Goal: Information Seeking & Learning: Learn about a topic

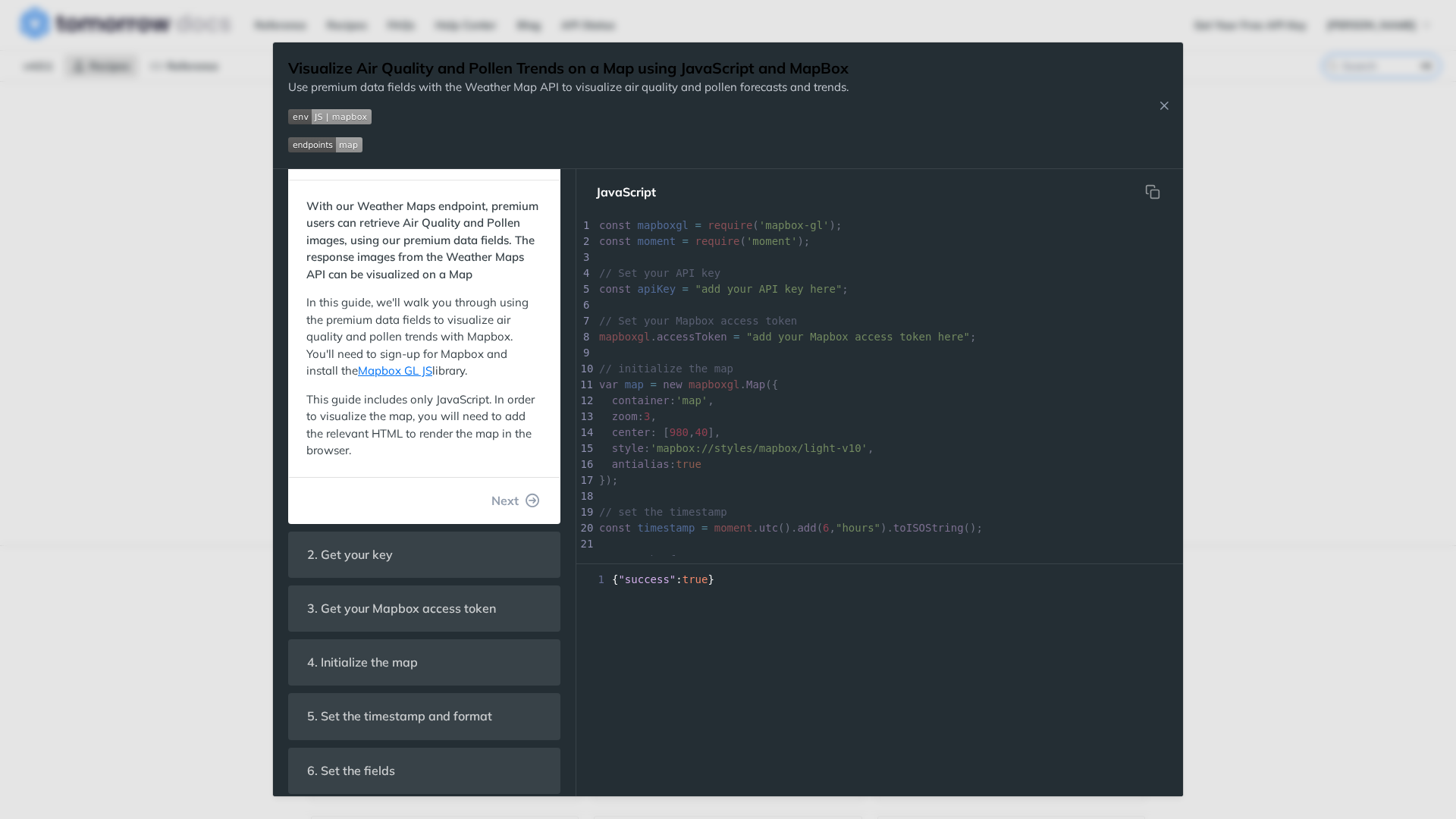
scroll to position [55, 0]
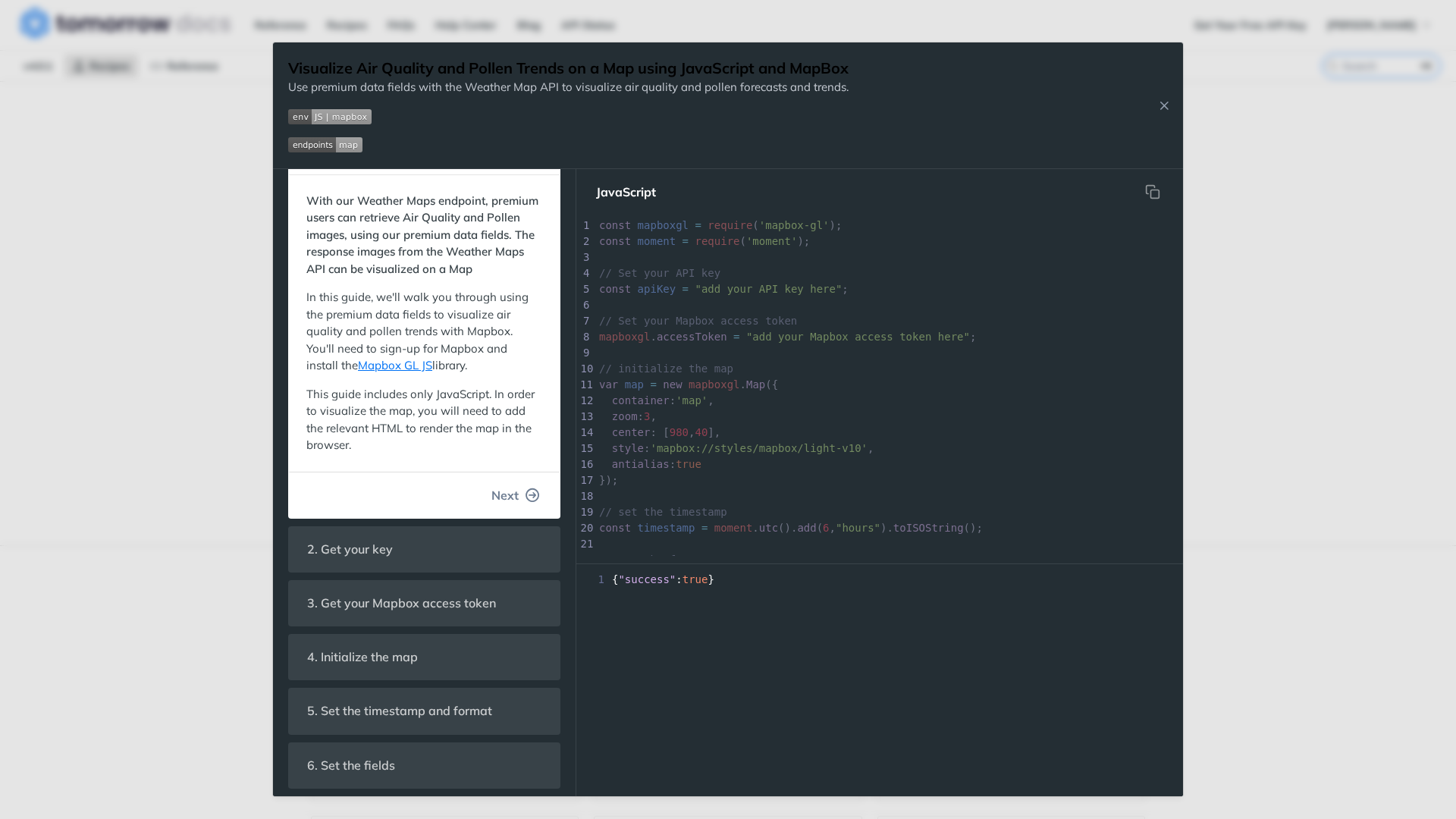
click at [523, 497] on button "Next" at bounding box center [516, 495] width 72 height 30
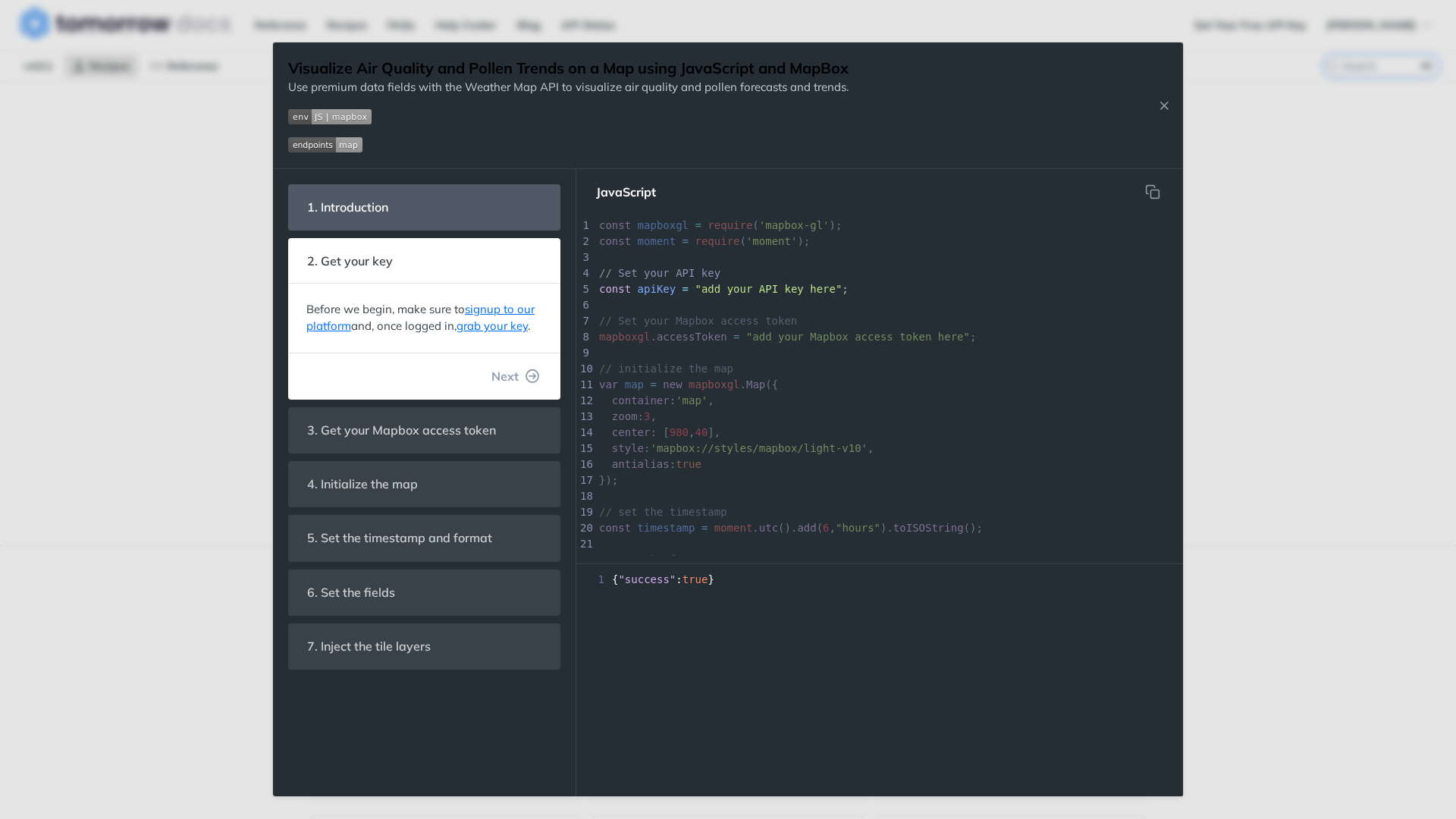
scroll to position [183, 0]
click at [527, 379] on icon "button" at bounding box center [533, 376] width 13 height 13
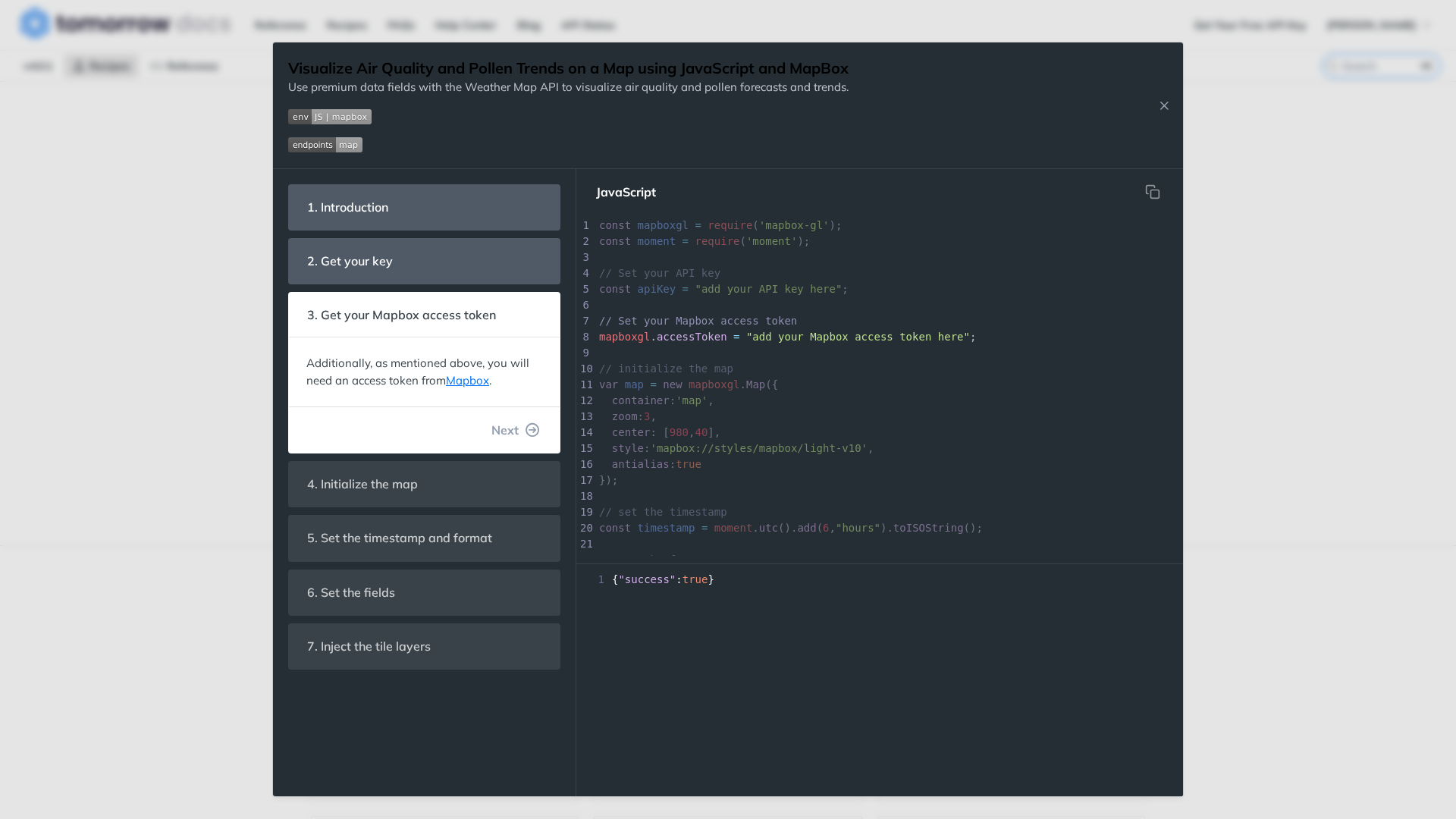
scroll to position [27, 0]
click at [514, 428] on span "Next" at bounding box center [505, 431] width 27 height 19
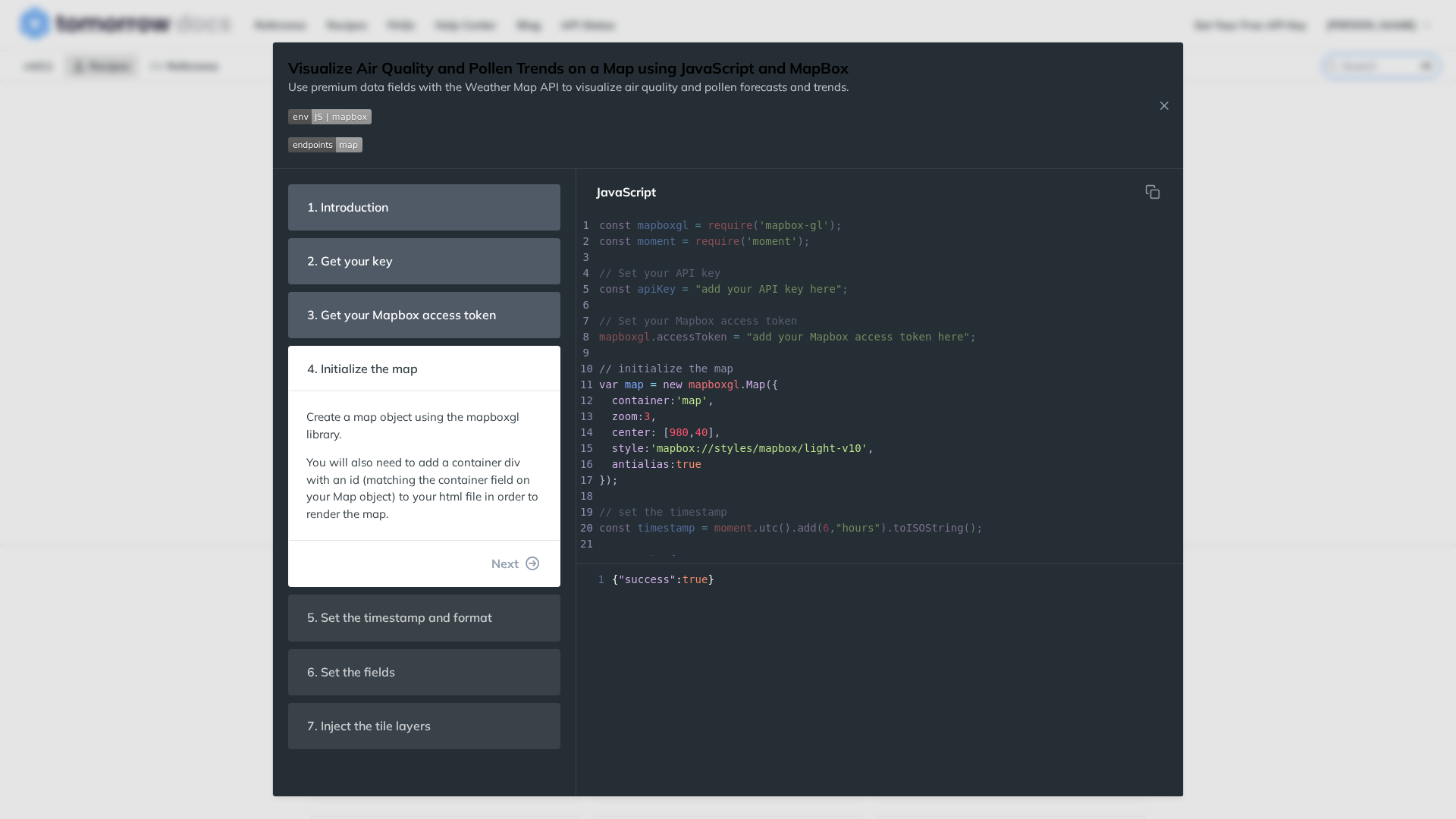
scroll to position [24, 0]
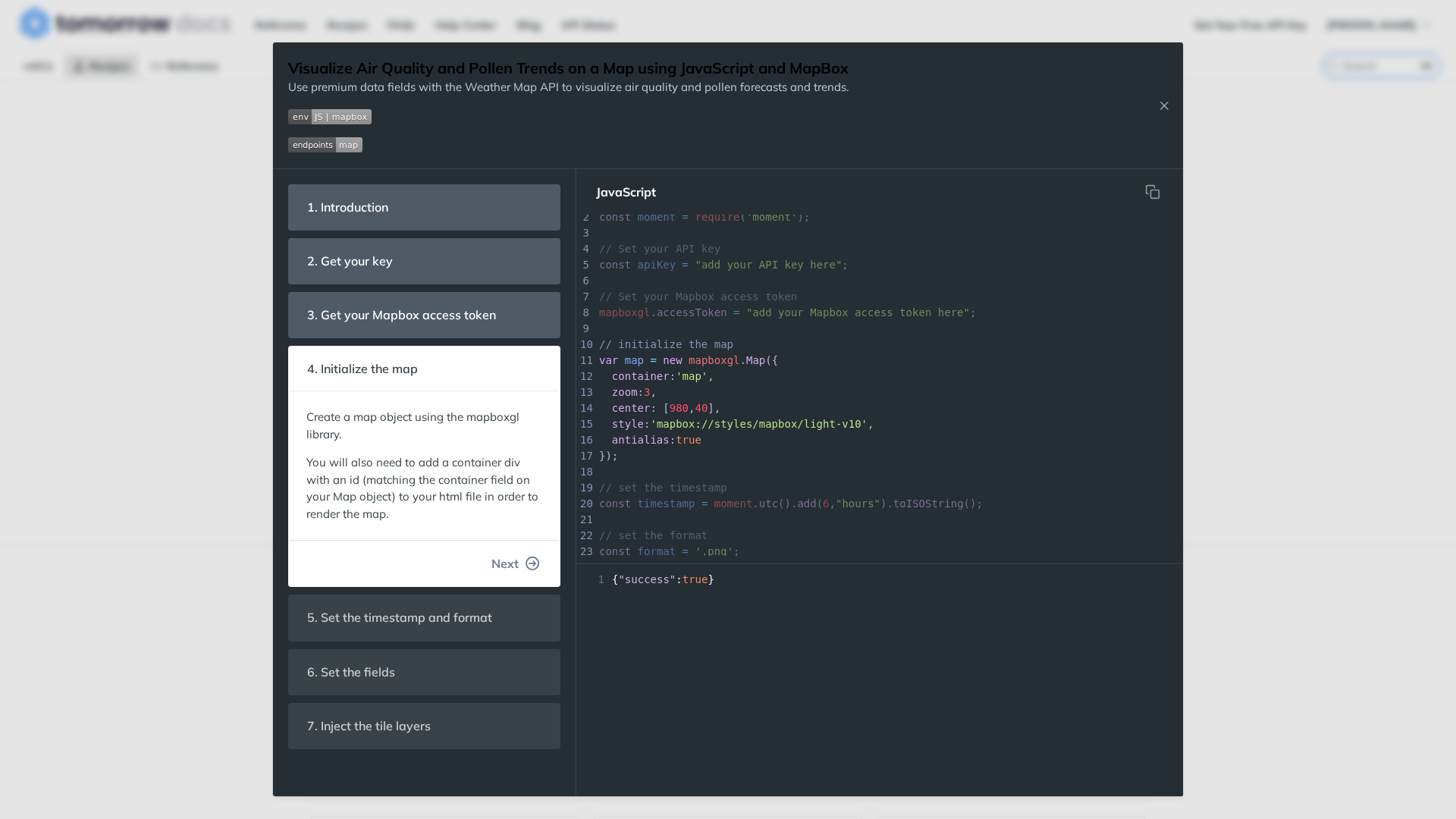
click at [513, 561] on span "Next" at bounding box center [505, 564] width 27 height 19
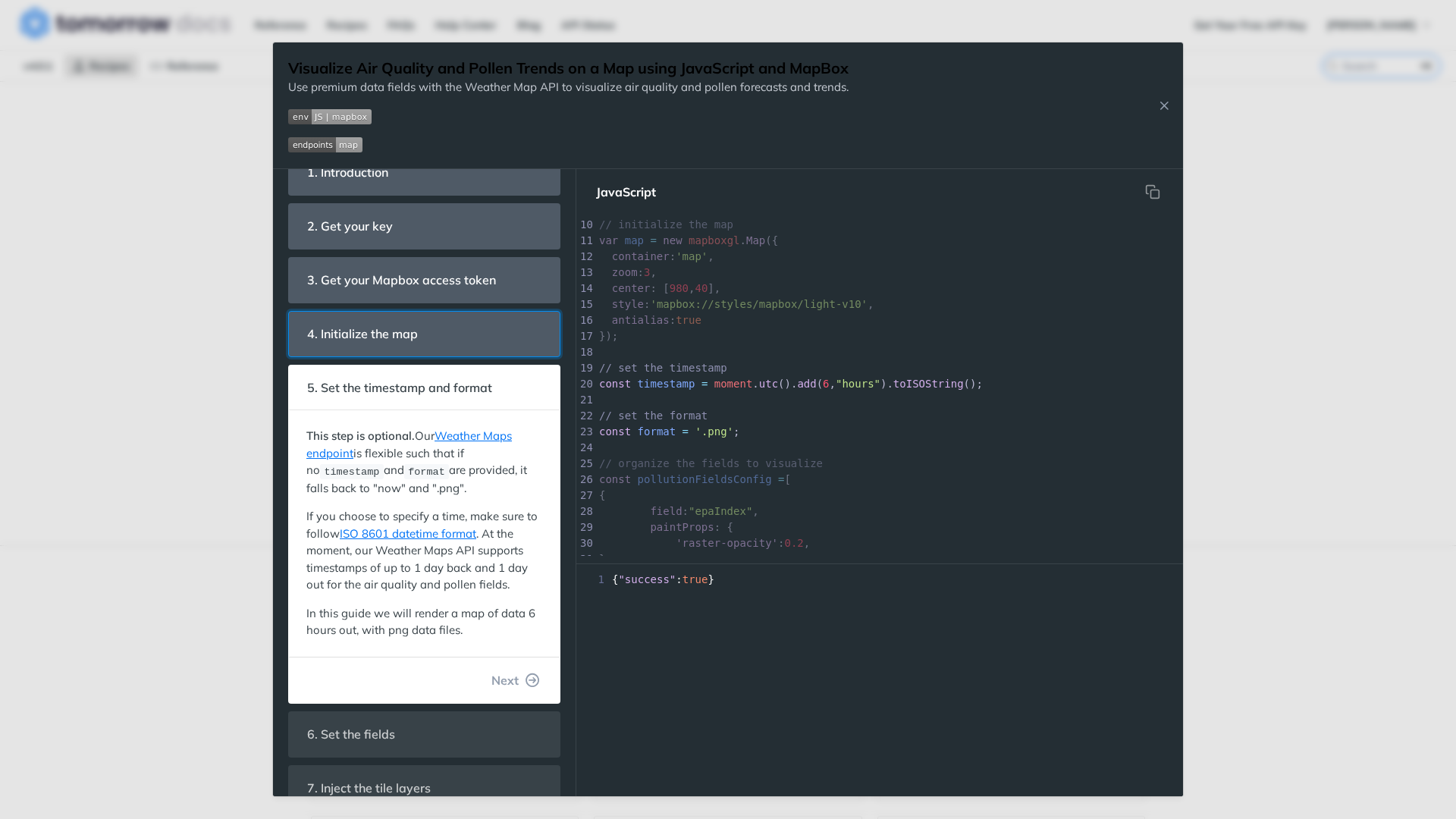
scroll to position [40, 0]
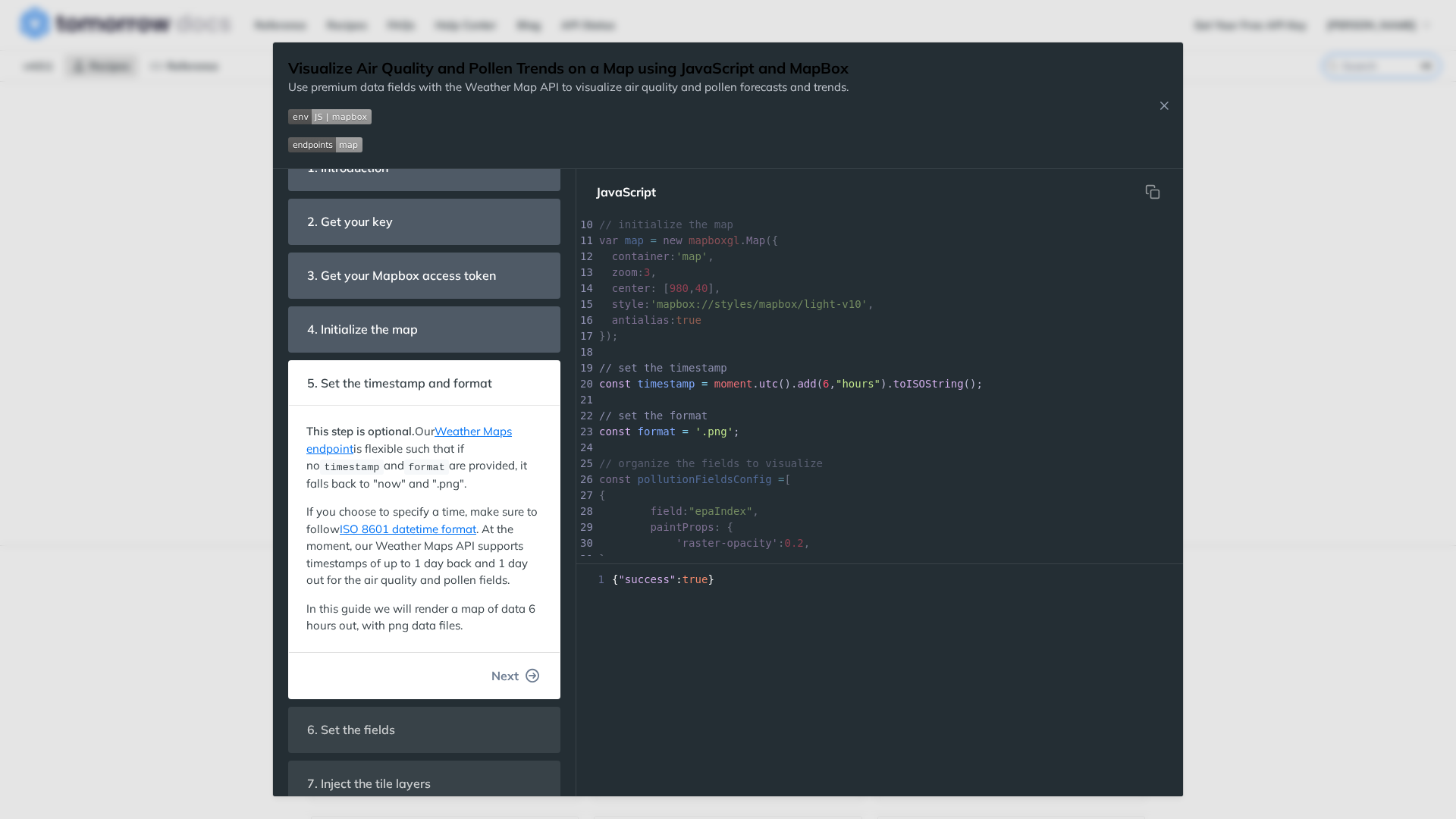
click at [521, 672] on button "Next" at bounding box center [516, 676] width 72 height 30
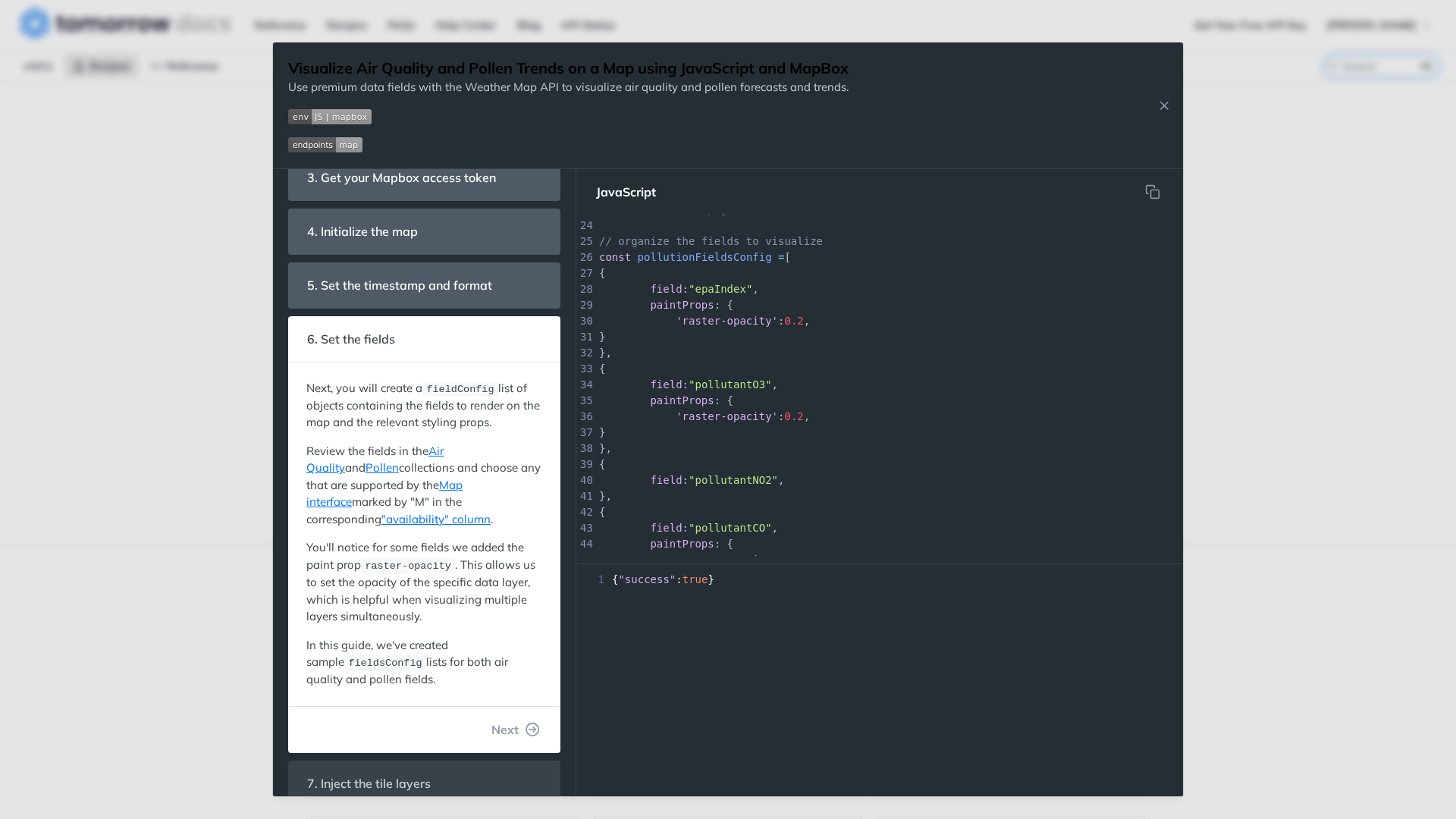
scroll to position [138, 0]
click at [520, 723] on button "Next" at bounding box center [516, 729] width 72 height 30
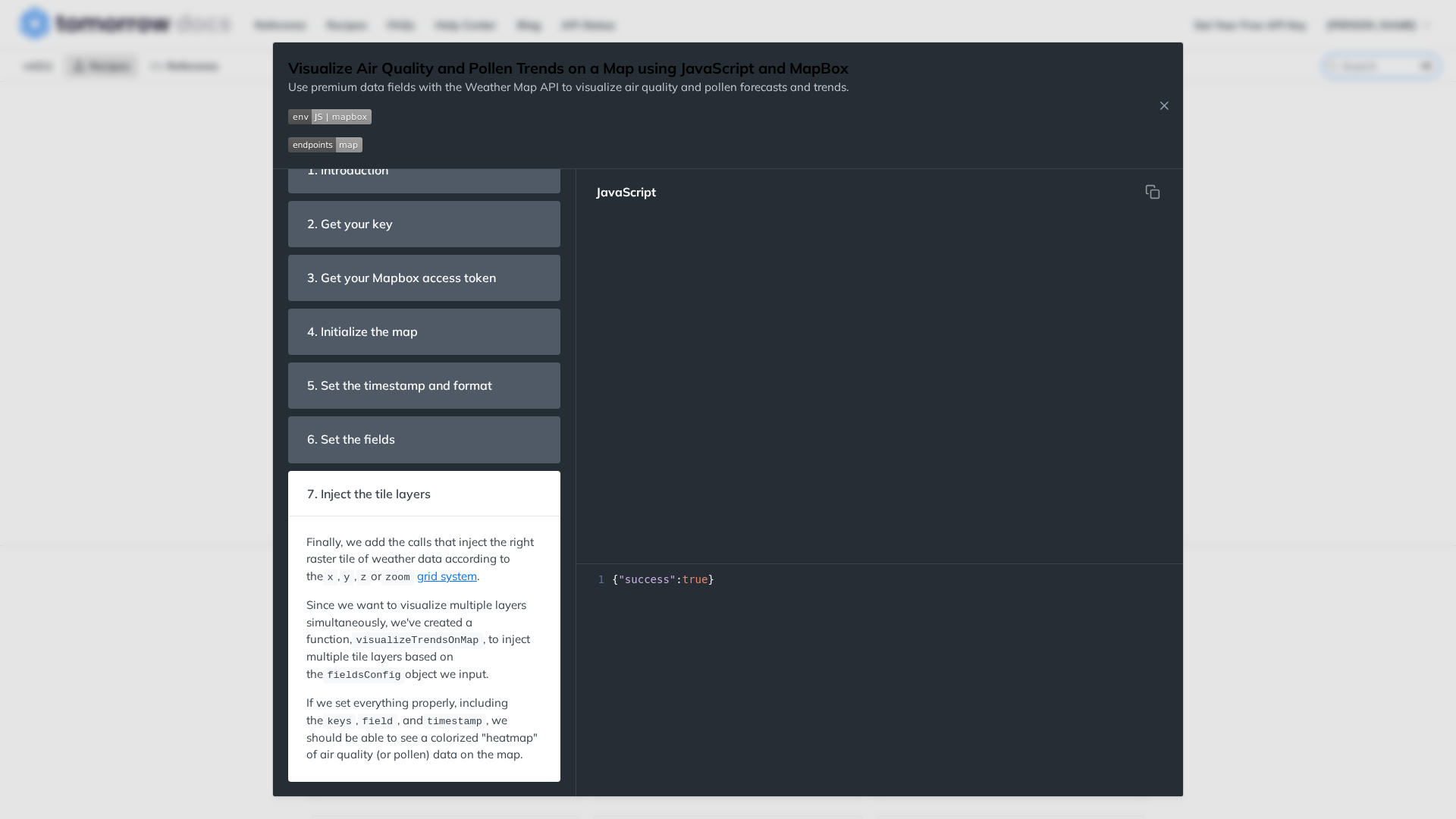
scroll to position [1020, 0]
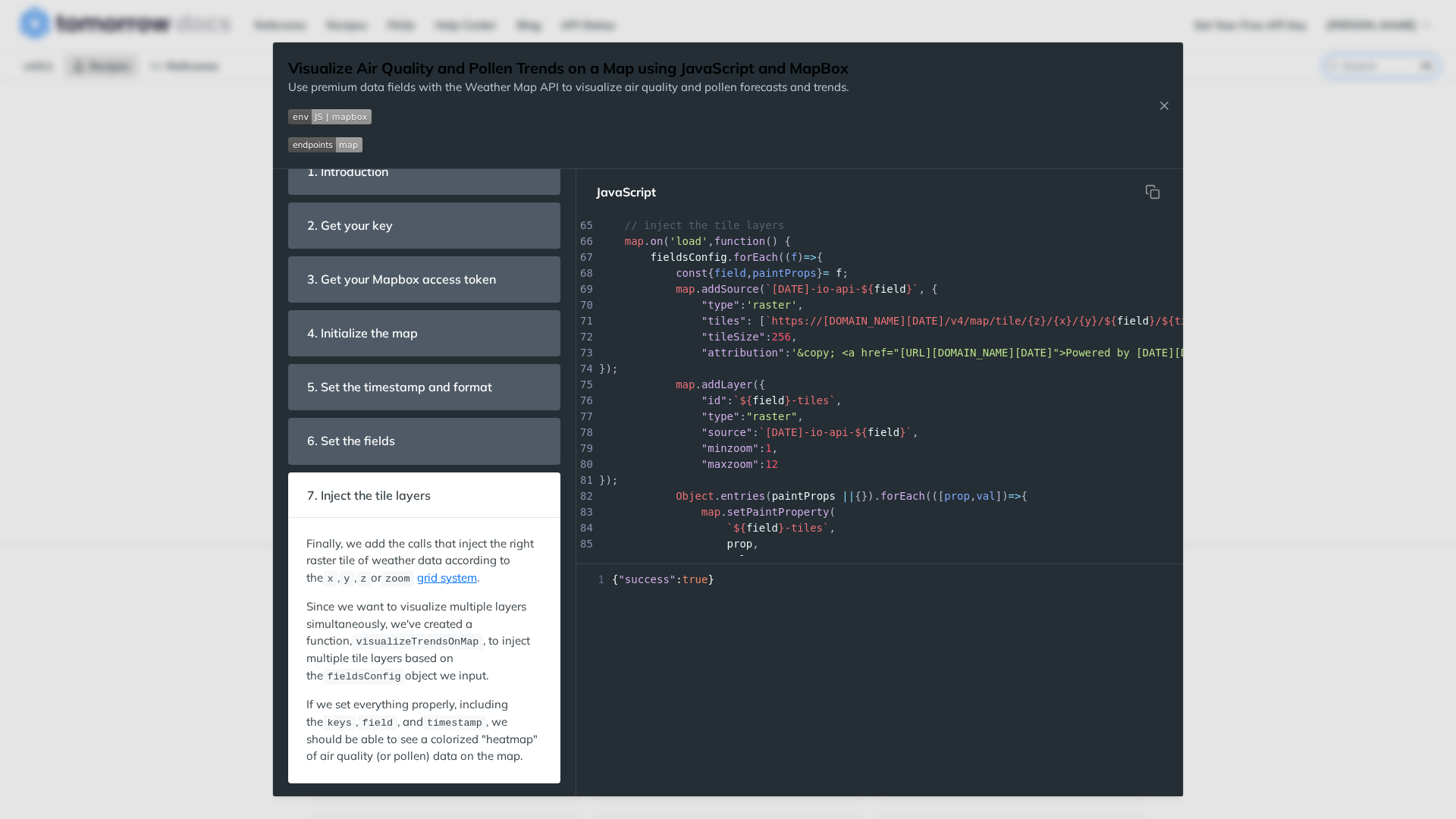
click at [581, 652] on div "1 { "success" : true }" at bounding box center [880, 684] width 607 height 224
click at [321, 117] on img "Expand image" at bounding box center [329, 117] width 83 height 15
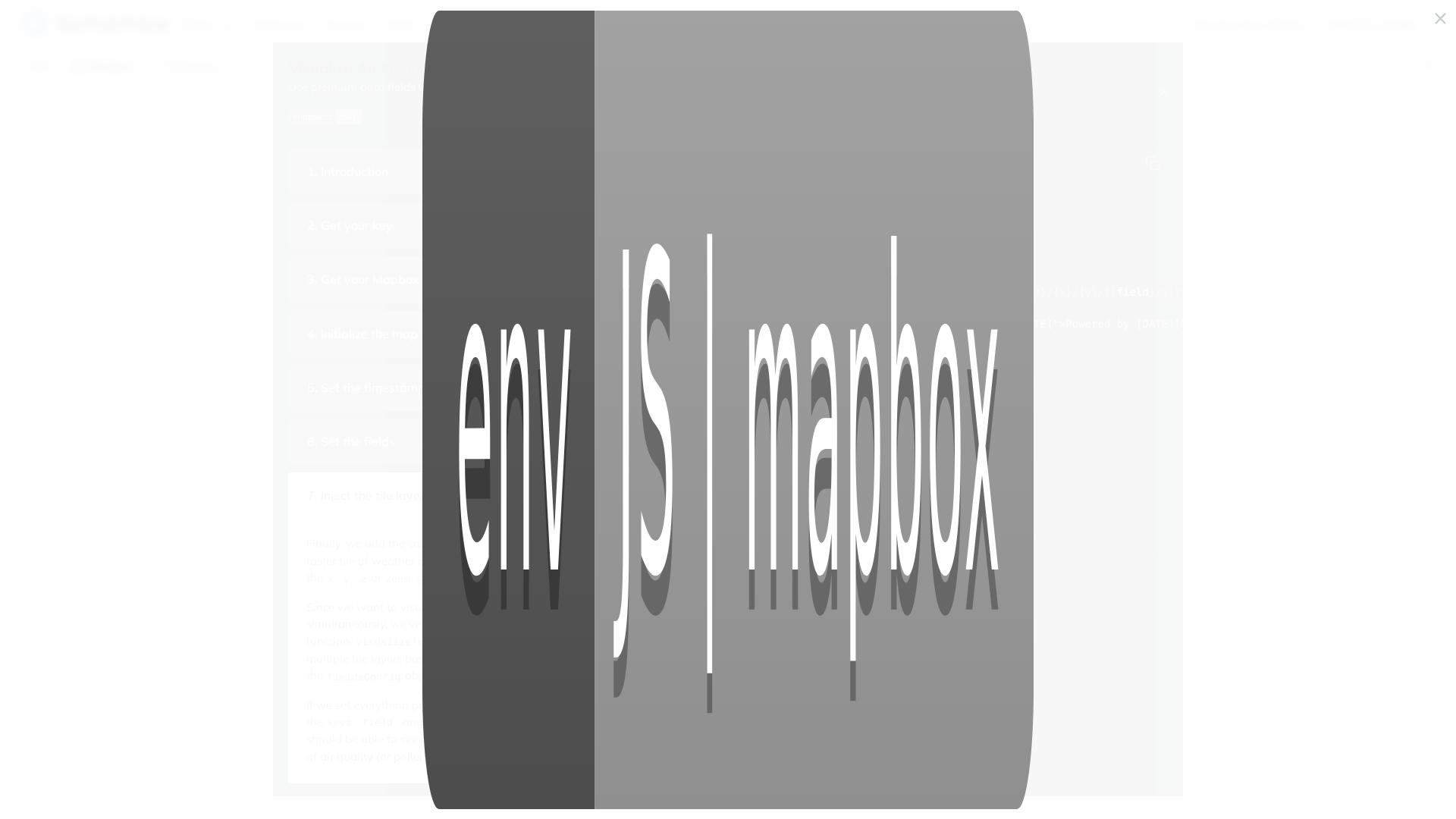
click at [324, 117] on span "Collapse image" at bounding box center [728, 410] width 1456 height 819
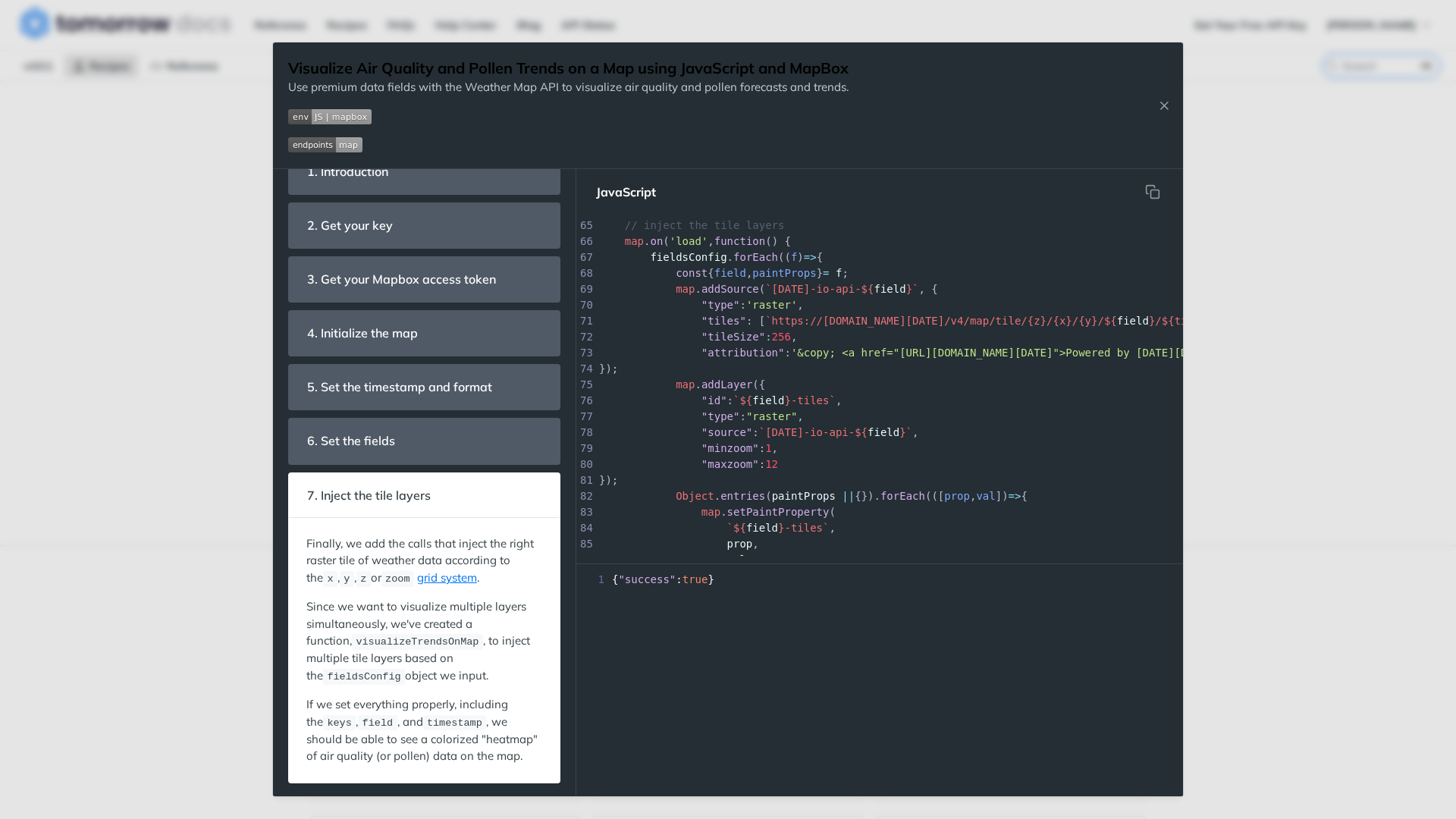
click at [354, 145] on img "Expand image" at bounding box center [325, 145] width 74 height 15
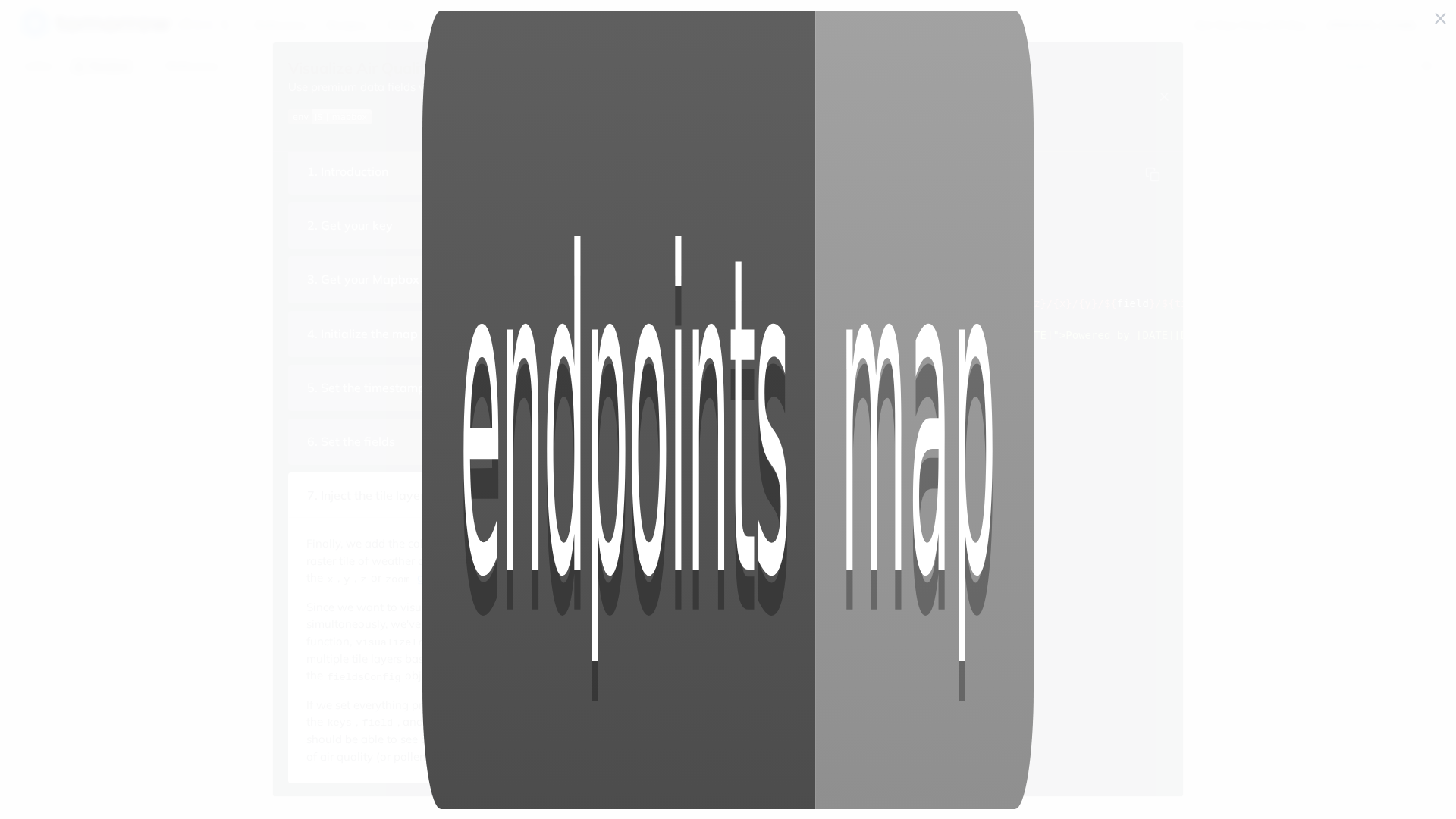
click at [354, 145] on span "Collapse image" at bounding box center [728, 410] width 1456 height 819
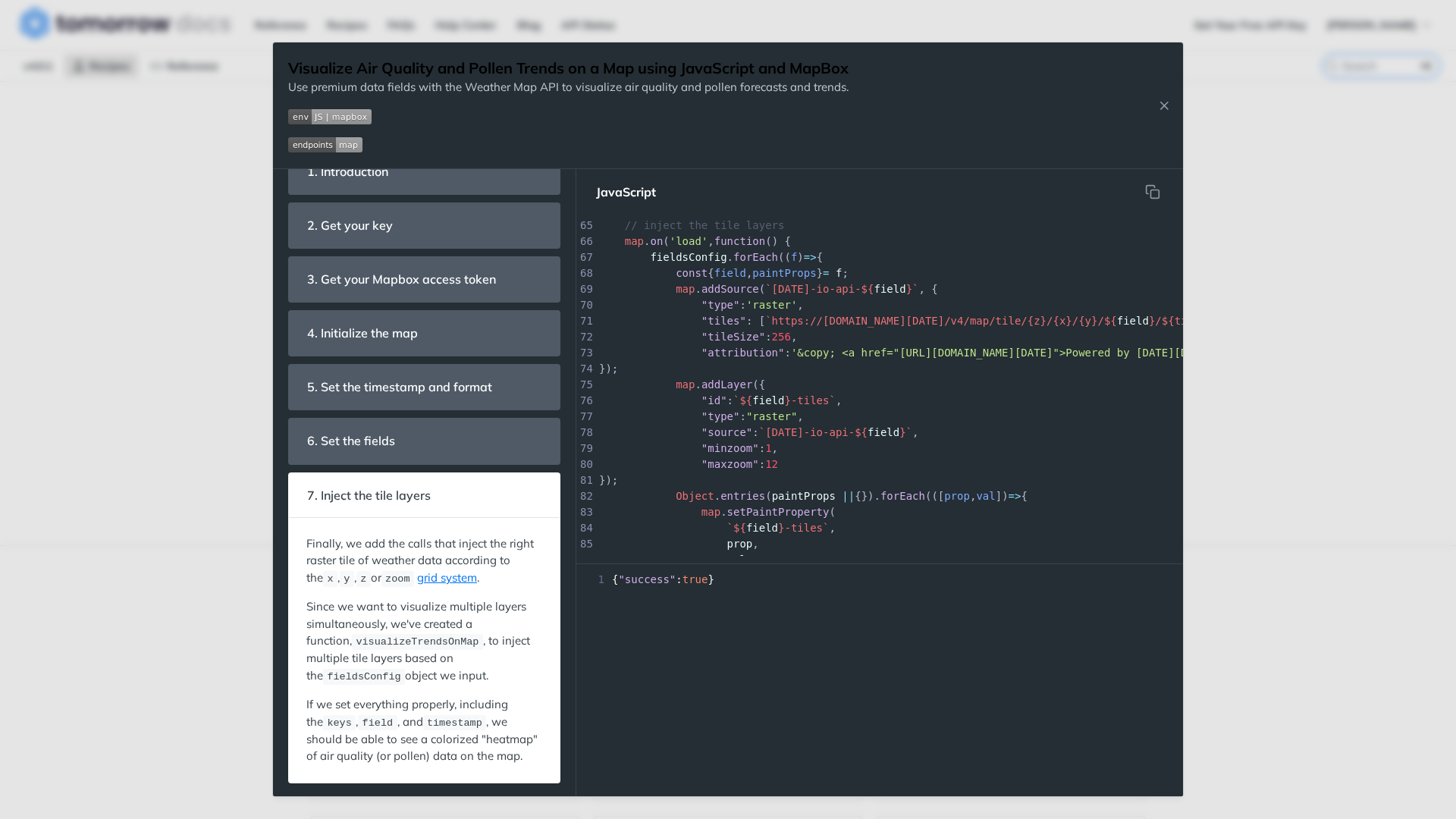
scroll to position [0, 0]
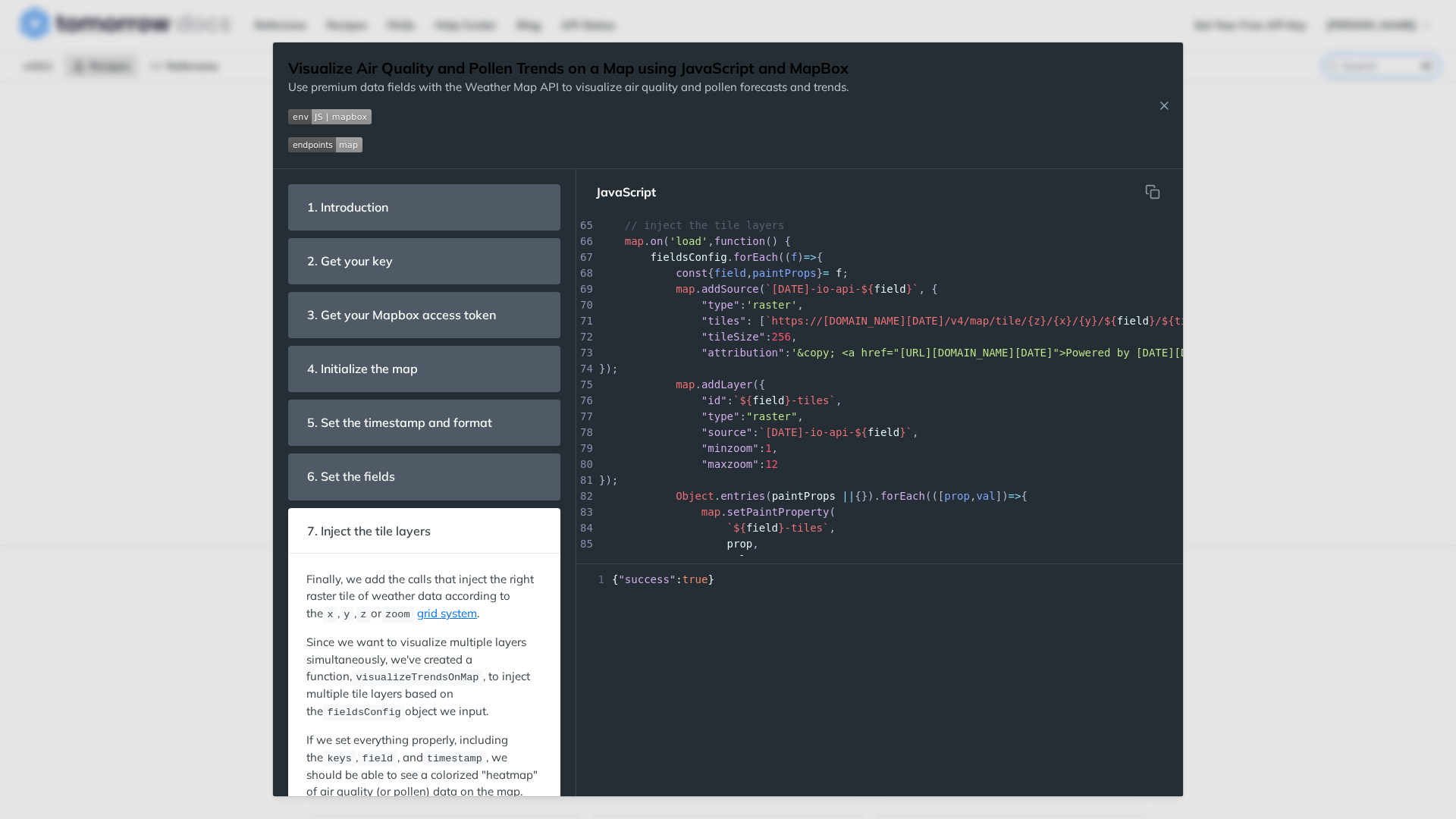
click at [1162, 115] on div "Visualize Air Quality and Pollen Trends on a Map using JavaScript and MapBox Us…" at bounding box center [728, 105] width 910 height 126
click at [1162, 111] on icon "Close Recipe" at bounding box center [1164, 105] width 13 height 13
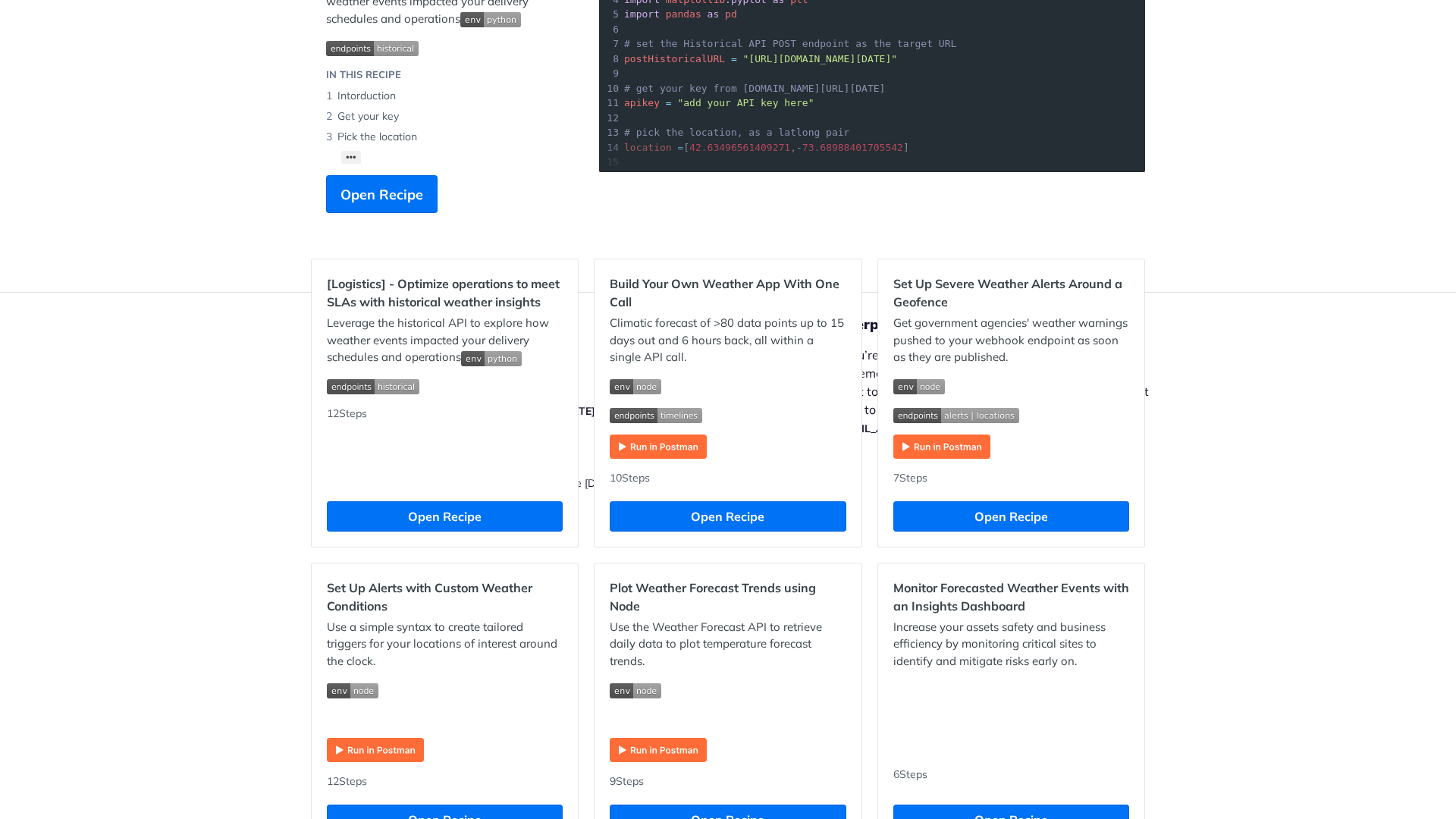
scroll to position [310, 0]
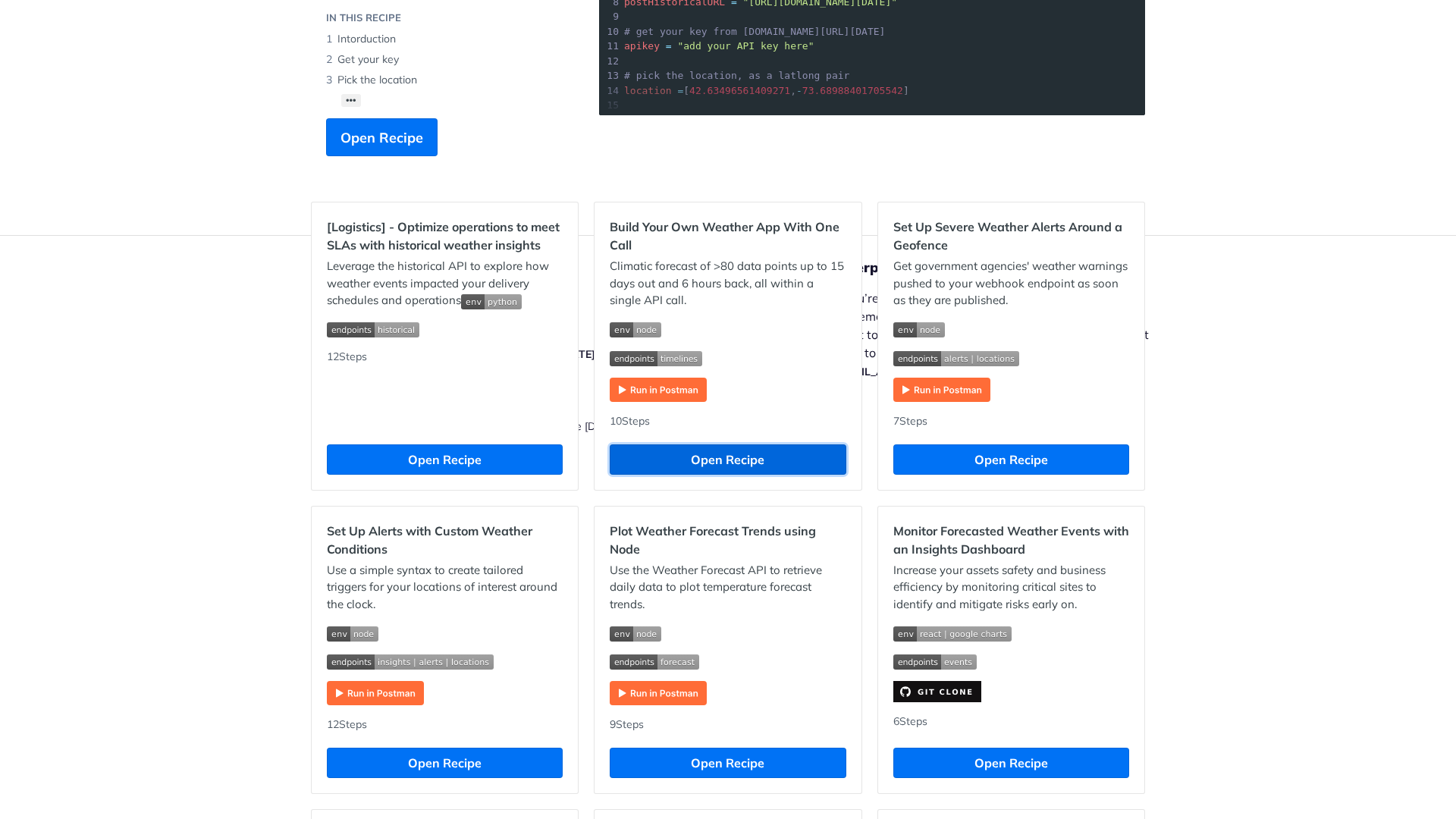
click at [822, 468] on button "Open Recipe" at bounding box center [728, 460] width 236 height 30
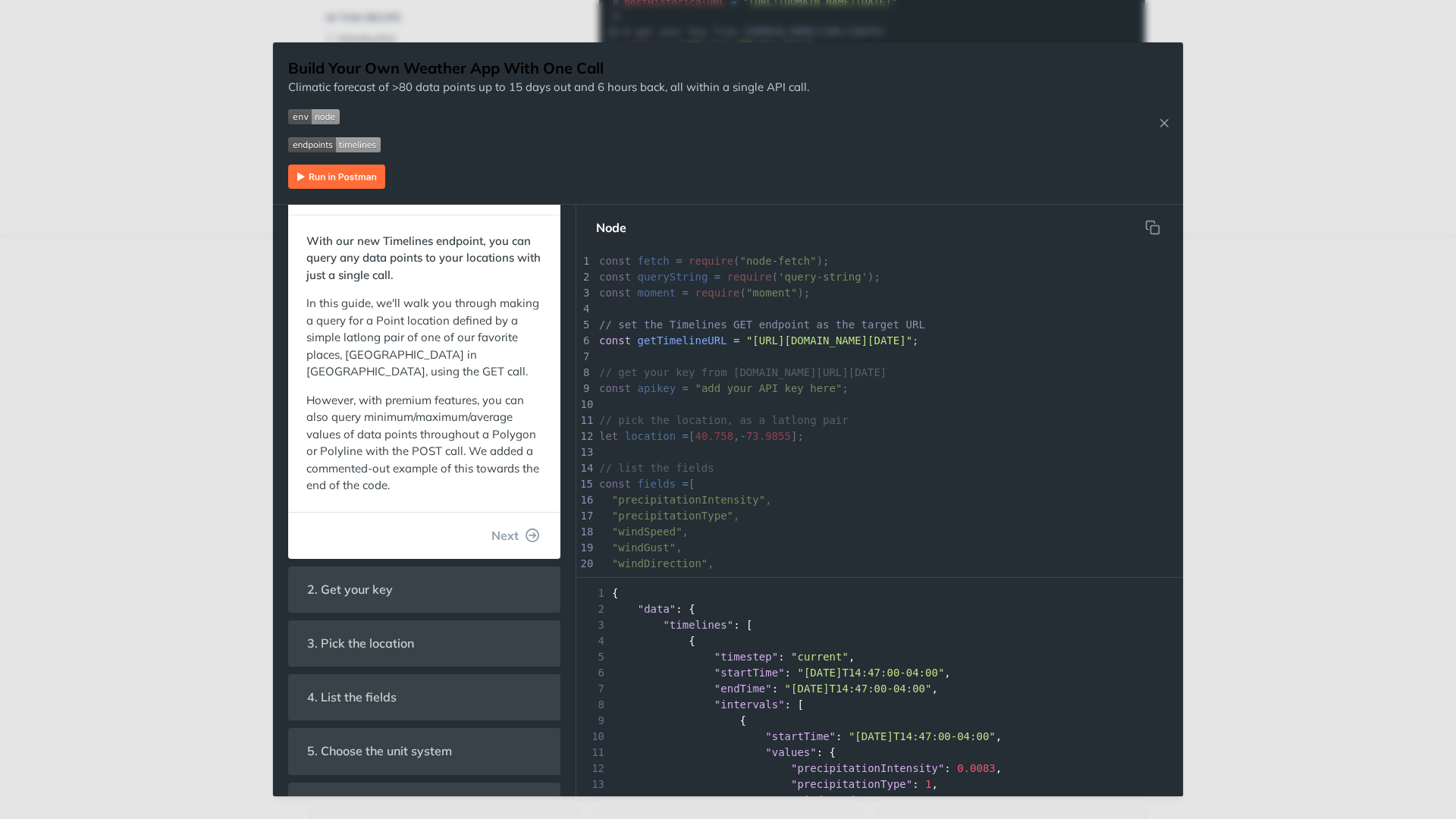
scroll to position [55, 0]
click at [1166, 120] on icon "Close Recipe" at bounding box center [1164, 123] width 13 height 13
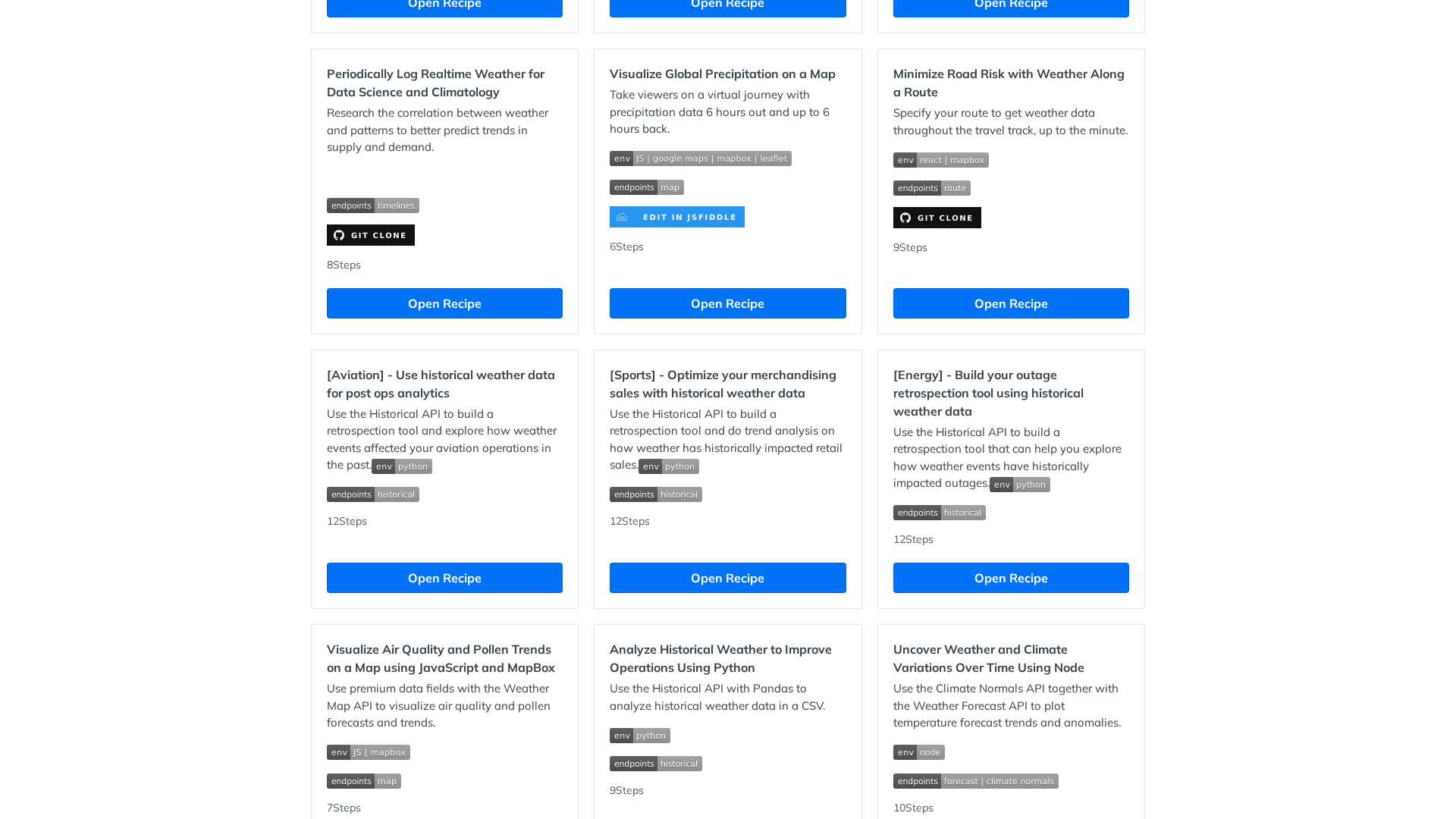
scroll to position [1191, 0]
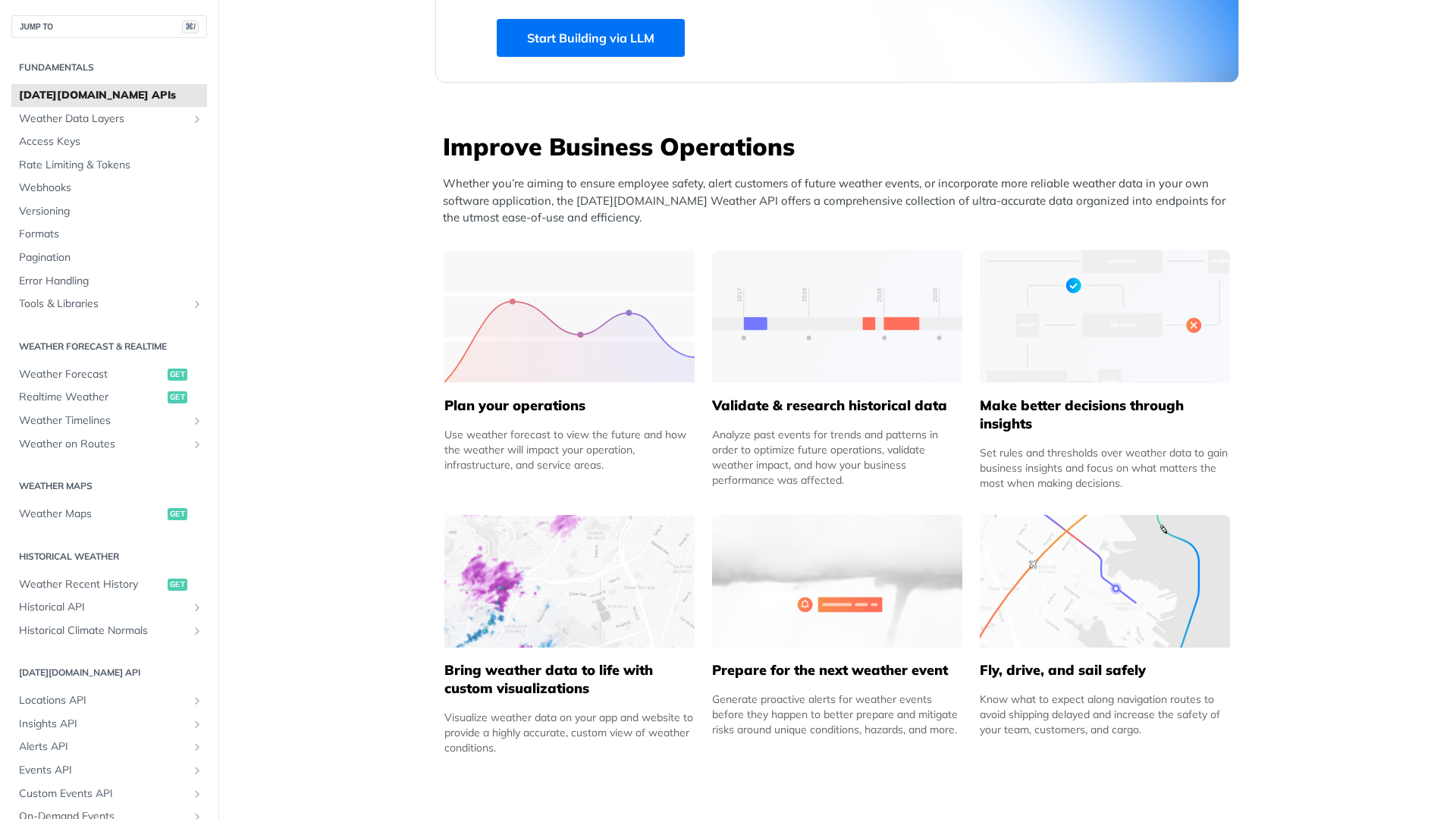
scroll to position [471, 0]
